Goal: Navigation & Orientation: Find specific page/section

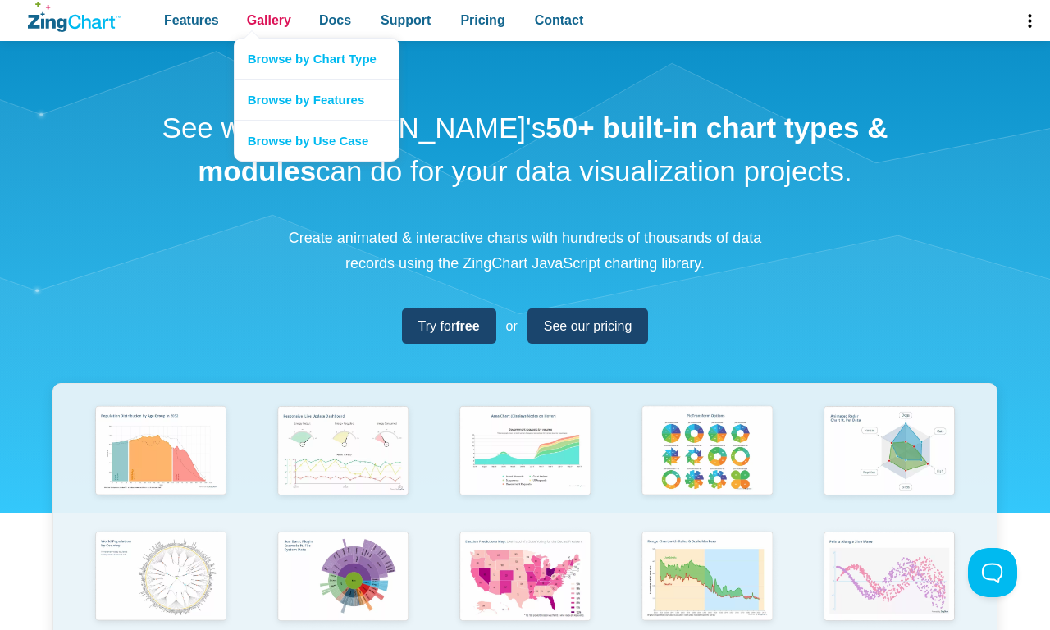
click at [268, 21] on span "Gallery" at bounding box center [269, 20] width 44 height 22
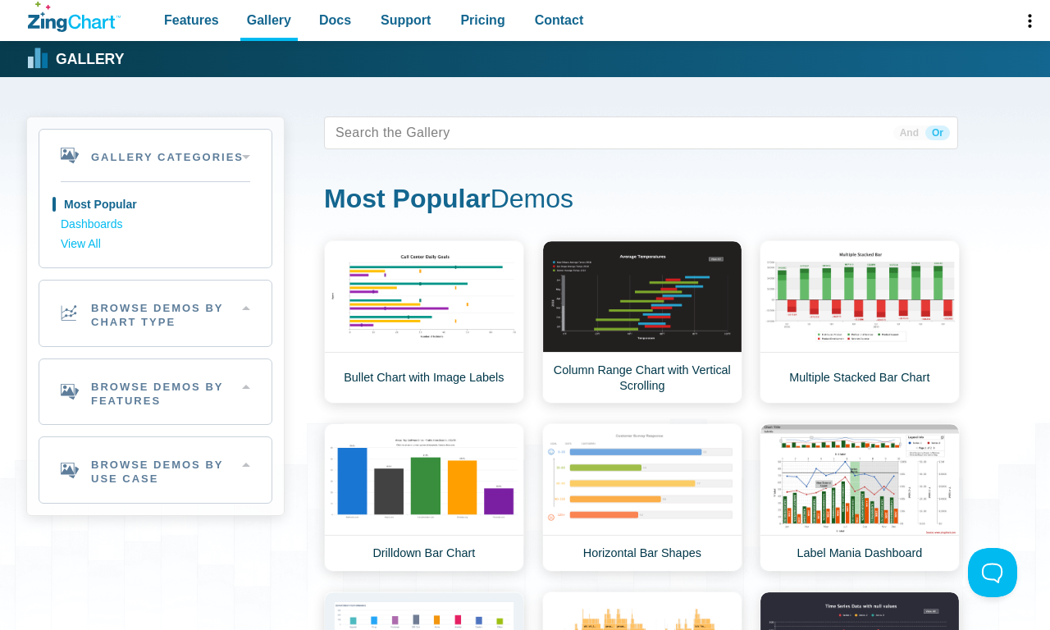
click at [937, 133] on span "Or" at bounding box center [937, 132] width 25 height 15
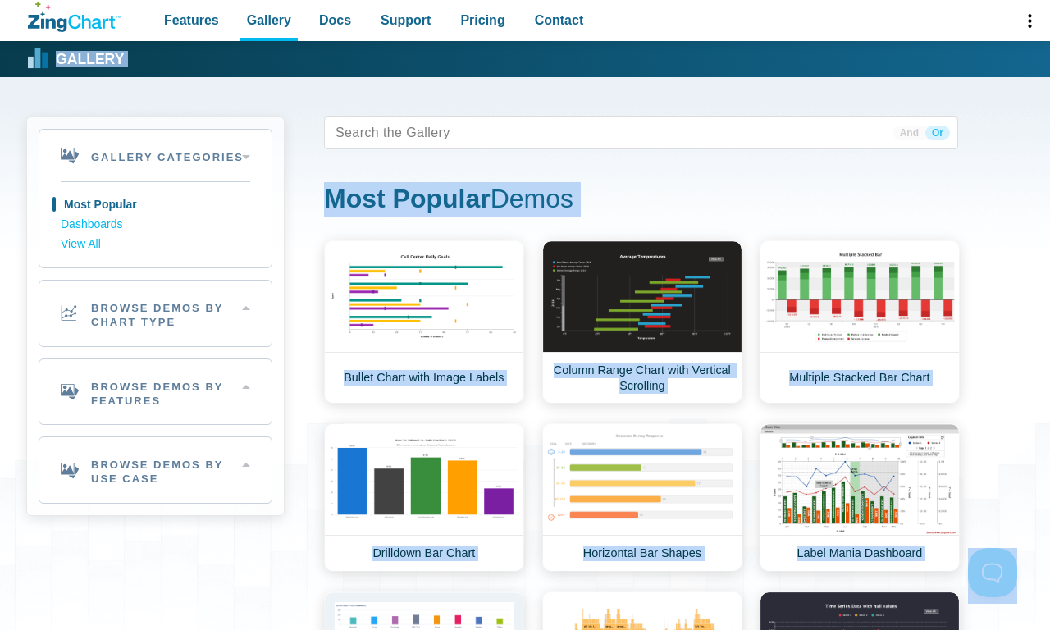
click at [75, 59] on strong "Gallery" at bounding box center [90, 59] width 68 height 15
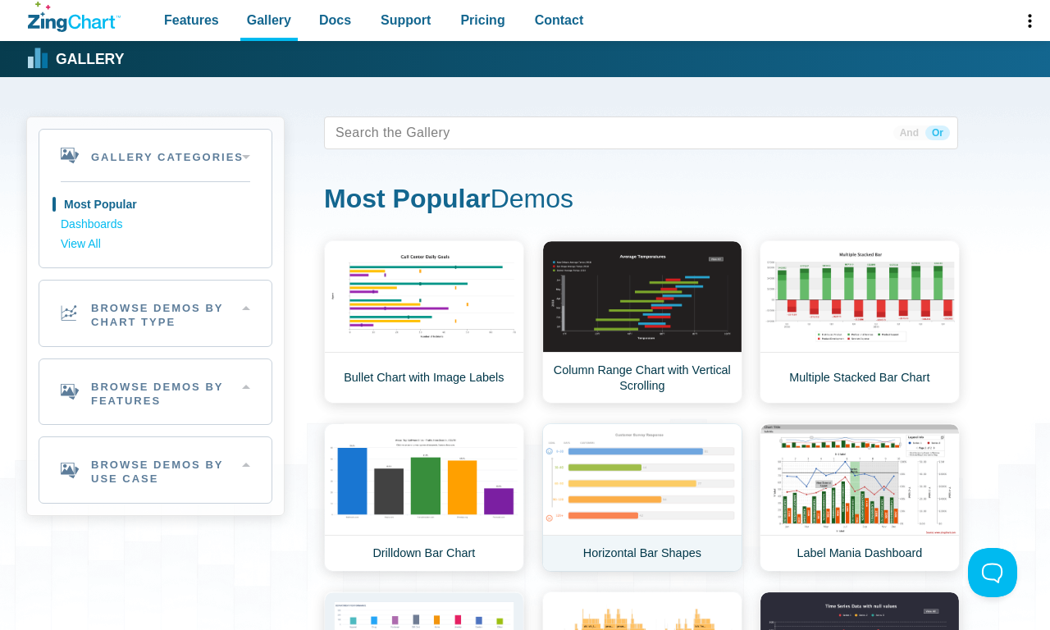
click at [641, 497] on link "Horizontal Bar Shapes" at bounding box center [642, 497] width 200 height 148
